Goal: Task Accomplishment & Management: Use online tool/utility

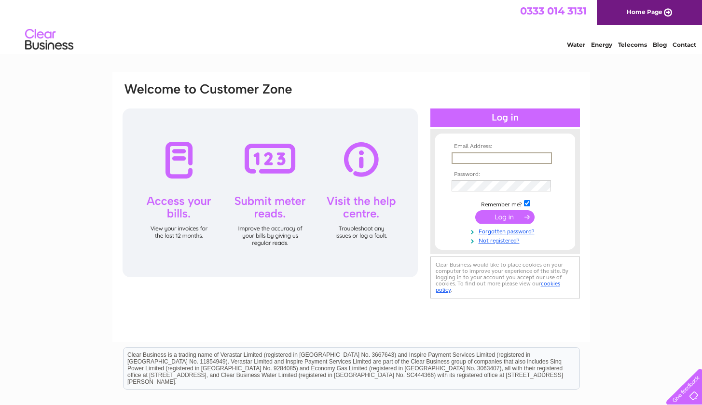
type input "[EMAIL_ADDRESS][DOMAIN_NAME]"
click at [504, 216] on input "submit" at bounding box center [504, 217] width 59 height 14
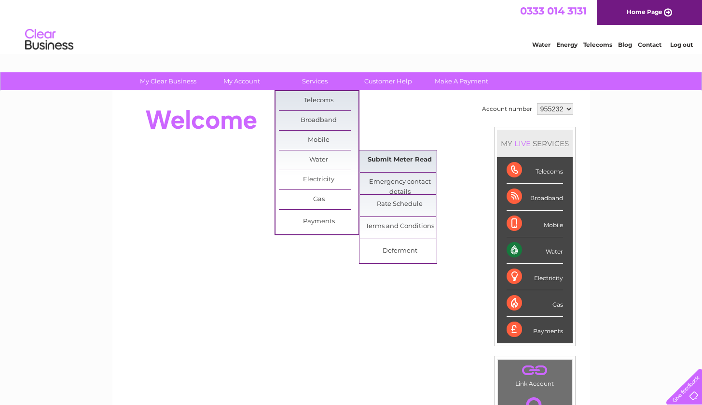
click at [374, 162] on link "Submit Meter Read" at bounding box center [400, 159] width 80 height 19
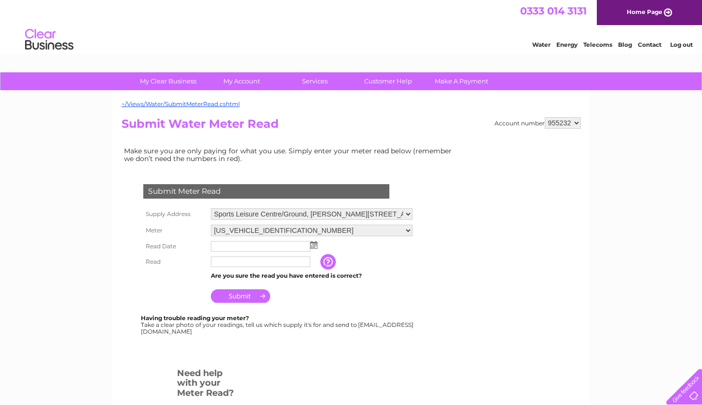
click at [241, 243] on input "text" at bounding box center [260, 246] width 99 height 11
click at [311, 244] on img at bounding box center [314, 246] width 7 height 8
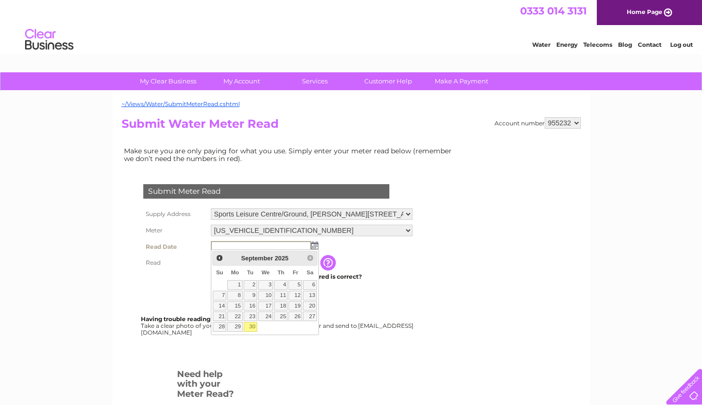
click at [250, 325] on link "30" at bounding box center [251, 327] width 14 height 10
type input "2025/09/30"
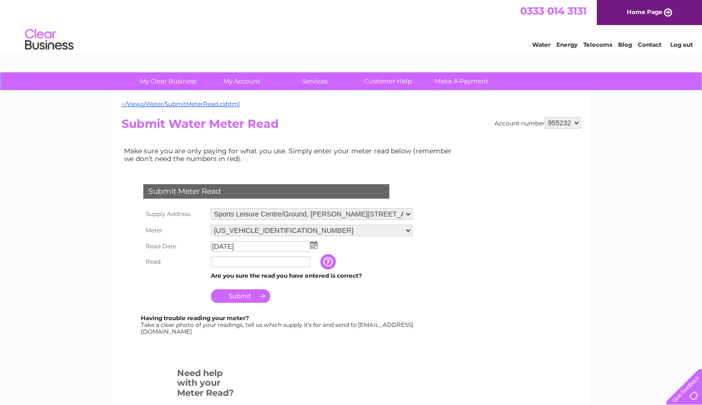
click at [242, 262] on input "text" at bounding box center [260, 262] width 99 height 11
type input "1662"
click at [245, 295] on input "Submit" at bounding box center [240, 297] width 59 height 14
